Goal: Find specific page/section: Find specific page/section

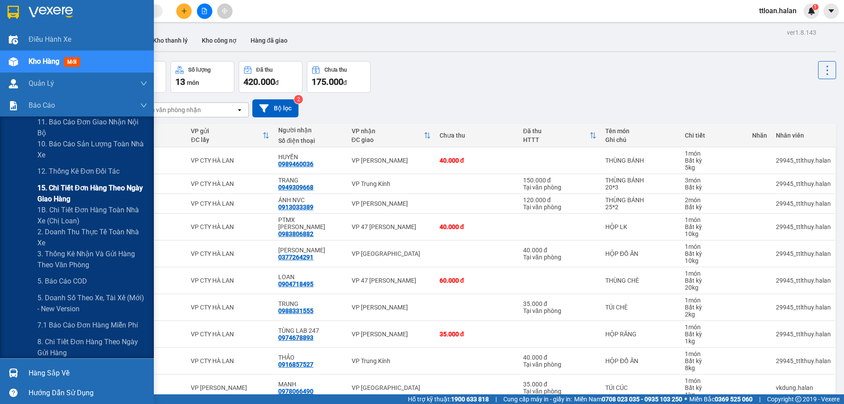
click at [85, 189] on span "15. Chi tiết đơn hàng theo ngày giao hàng" at bounding box center [92, 194] width 110 height 22
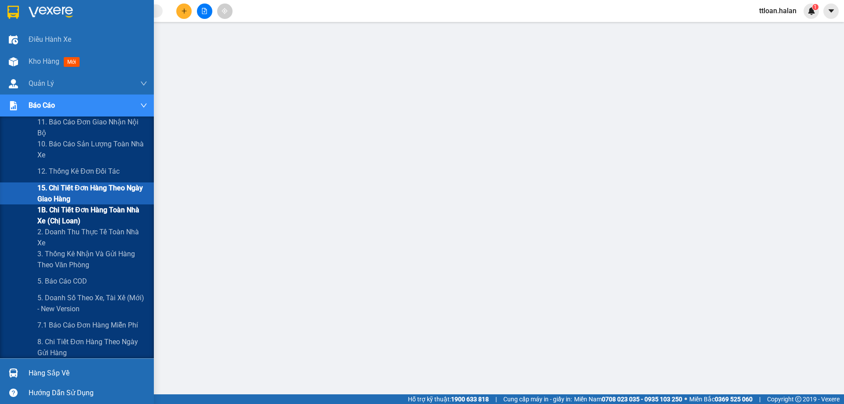
click at [74, 206] on span "1B. Chi tiết đơn hàng toàn nhà xe (chị loan)" at bounding box center [92, 216] width 110 height 22
